Goal: Task Accomplishment & Management: Manage account settings

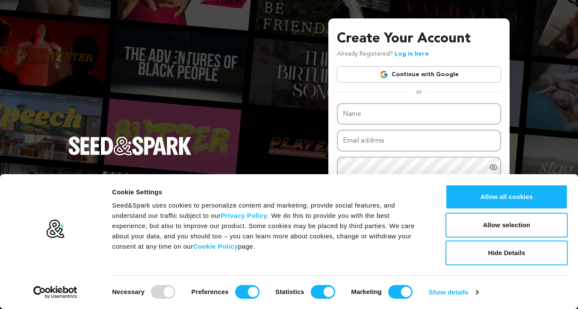
click at [425, 74] on link "Continue with Google" at bounding box center [419, 74] width 164 height 16
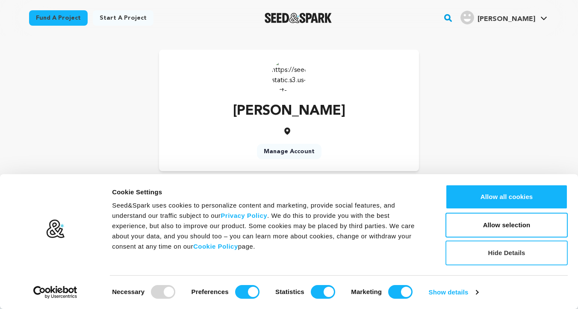
click at [493, 252] on button "Hide Details" at bounding box center [507, 252] width 122 height 25
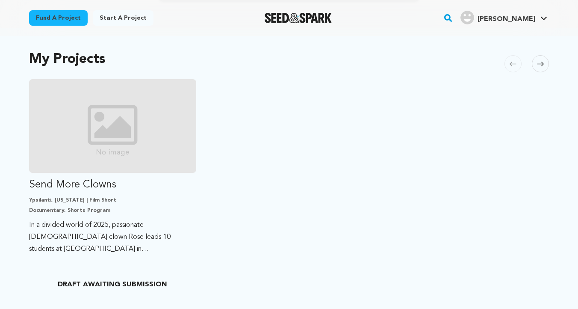
scroll to position [171, 0]
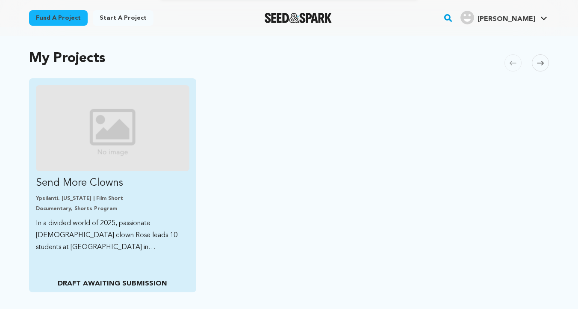
click at [116, 156] on img "Fund Send More Clowns" at bounding box center [113, 128] width 154 height 86
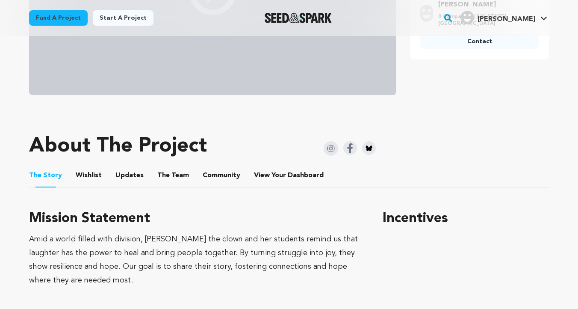
scroll to position [327, 0]
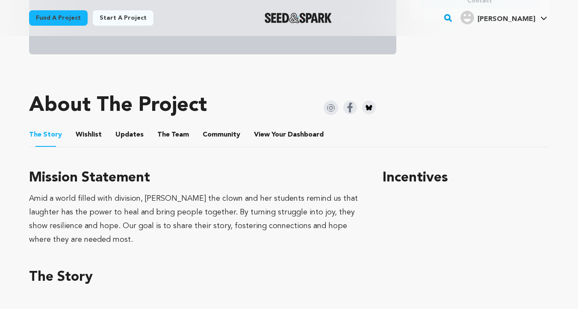
click at [83, 134] on button "Wishlist" at bounding box center [89, 136] width 21 height 21
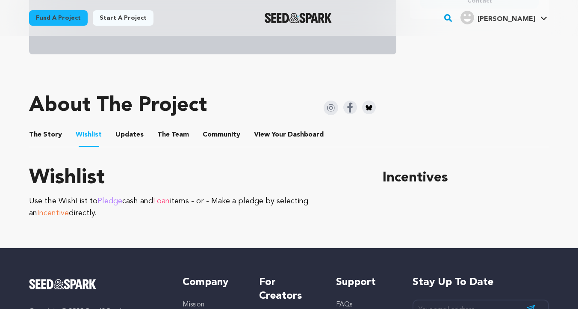
click at [130, 135] on button "Updates" at bounding box center [129, 136] width 21 height 21
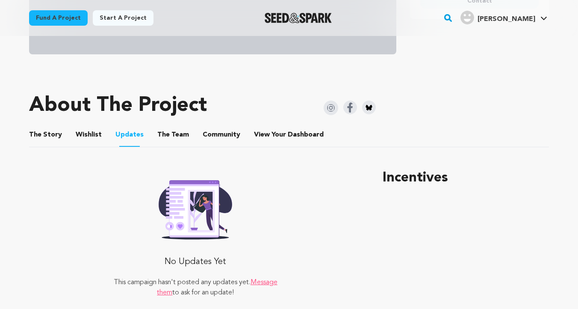
click at [167, 133] on button "The Team" at bounding box center [173, 136] width 21 height 21
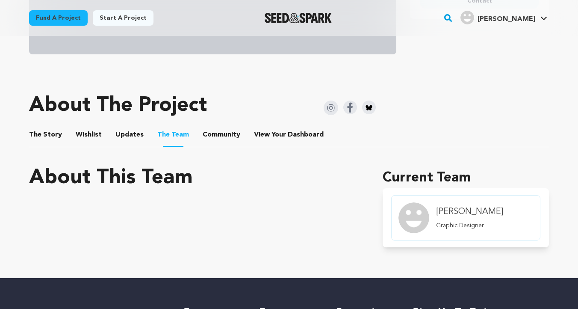
click at [221, 132] on button "Community" at bounding box center [221, 136] width 21 height 21
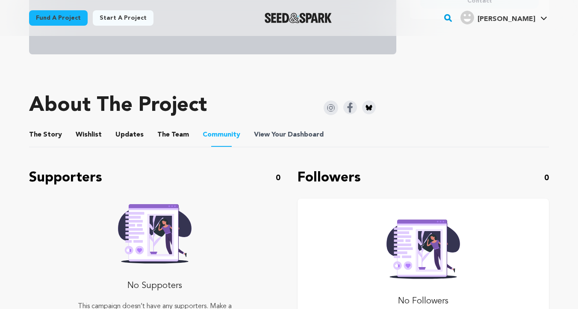
click at [269, 133] on span "View Your Dashboard" at bounding box center [289, 135] width 71 height 10
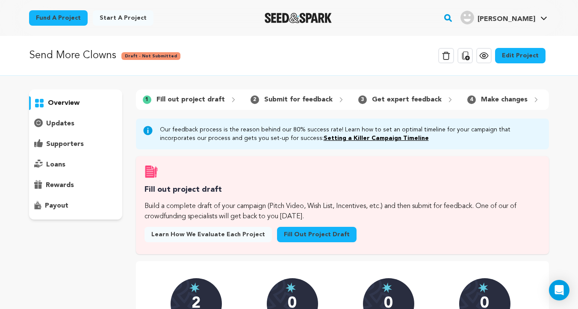
click at [529, 57] on link "Edit Project" at bounding box center [520, 55] width 50 height 15
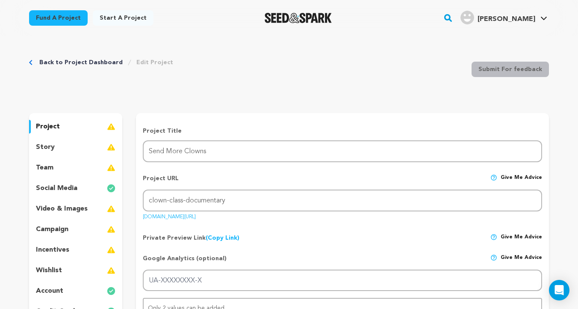
click at [53, 127] on p "project" at bounding box center [48, 126] width 24 height 10
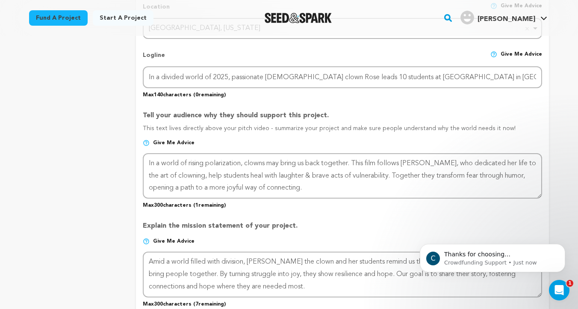
scroll to position [411, 0]
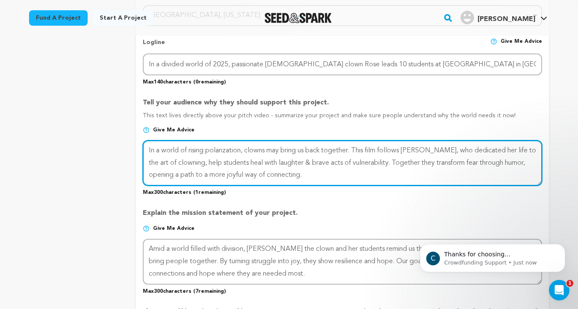
click at [173, 165] on textarea at bounding box center [342, 162] width 399 height 45
click at [149, 148] on textarea at bounding box center [342, 162] width 399 height 45
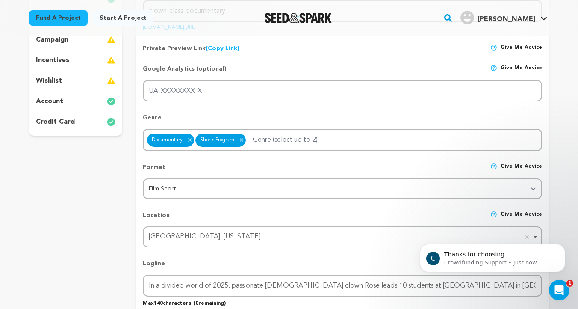
scroll to position [0, 0]
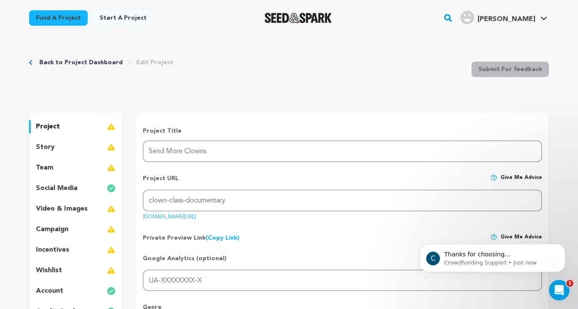
click at [47, 145] on p "story" at bounding box center [45, 147] width 19 height 10
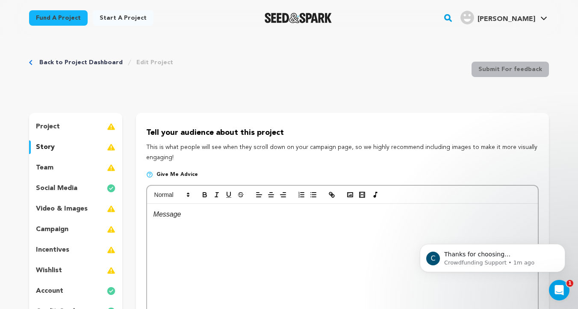
click at [34, 62] on div "Back to Project Dashboard Edit Project" at bounding box center [101, 62] width 144 height 9
click at [49, 61] on link "Back to Project Dashboard" at bounding box center [80, 62] width 83 height 9
